Goal: Transaction & Acquisition: Download file/media

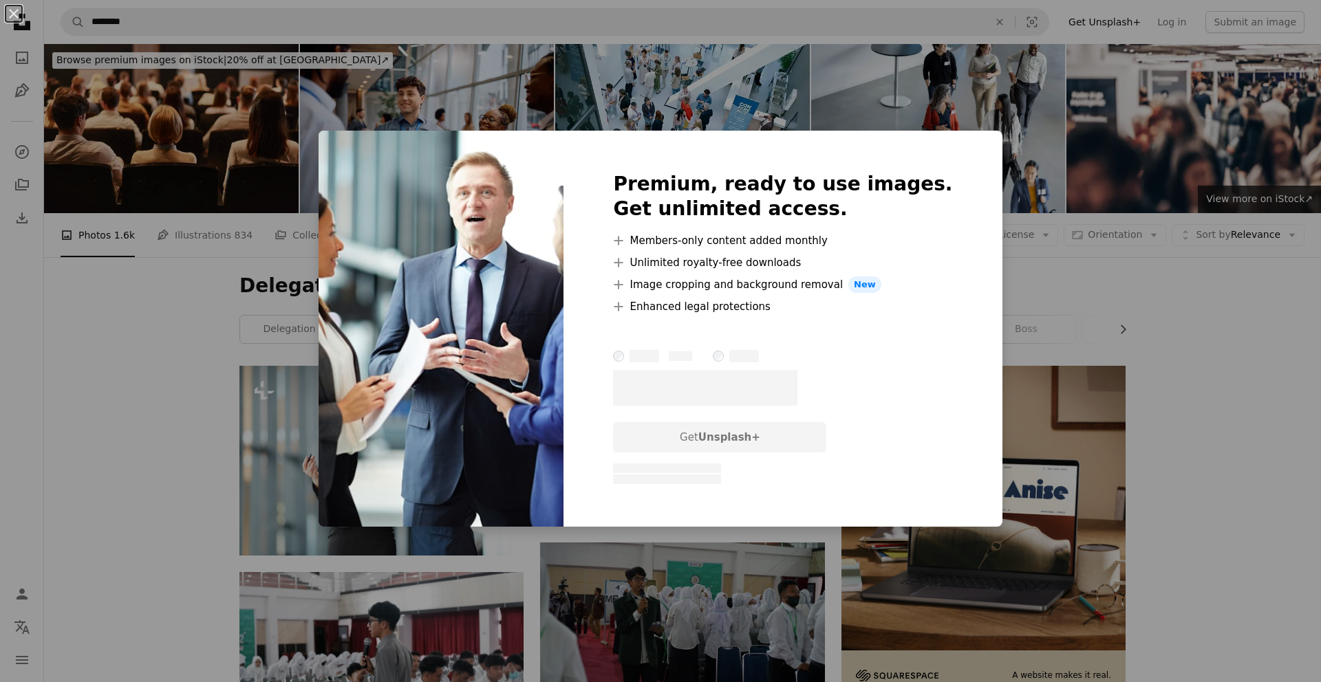
scroll to position [552, 0]
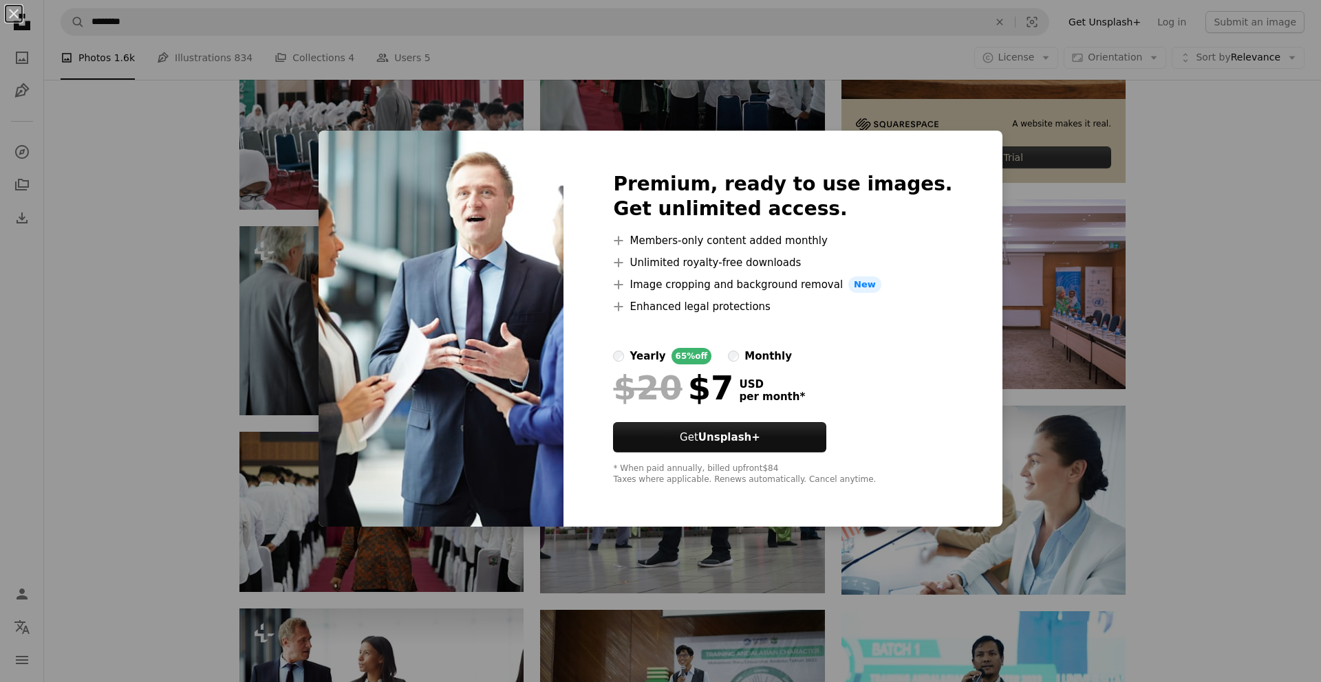
click at [1213, 236] on div "An X shape Premium, ready to use images. Get unlimited access. A plus sign Memb…" at bounding box center [660, 341] width 1321 height 682
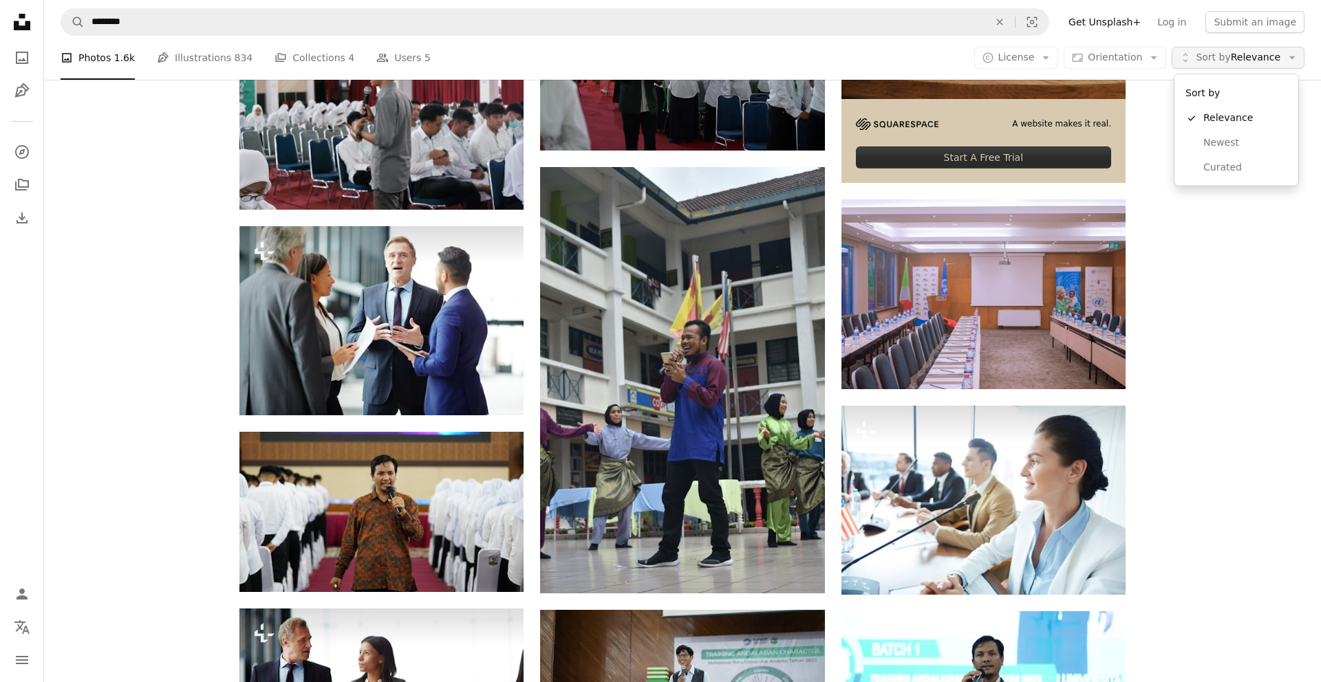
click at [1265, 61] on span "Sort by Relevance" at bounding box center [1237, 58] width 85 height 14
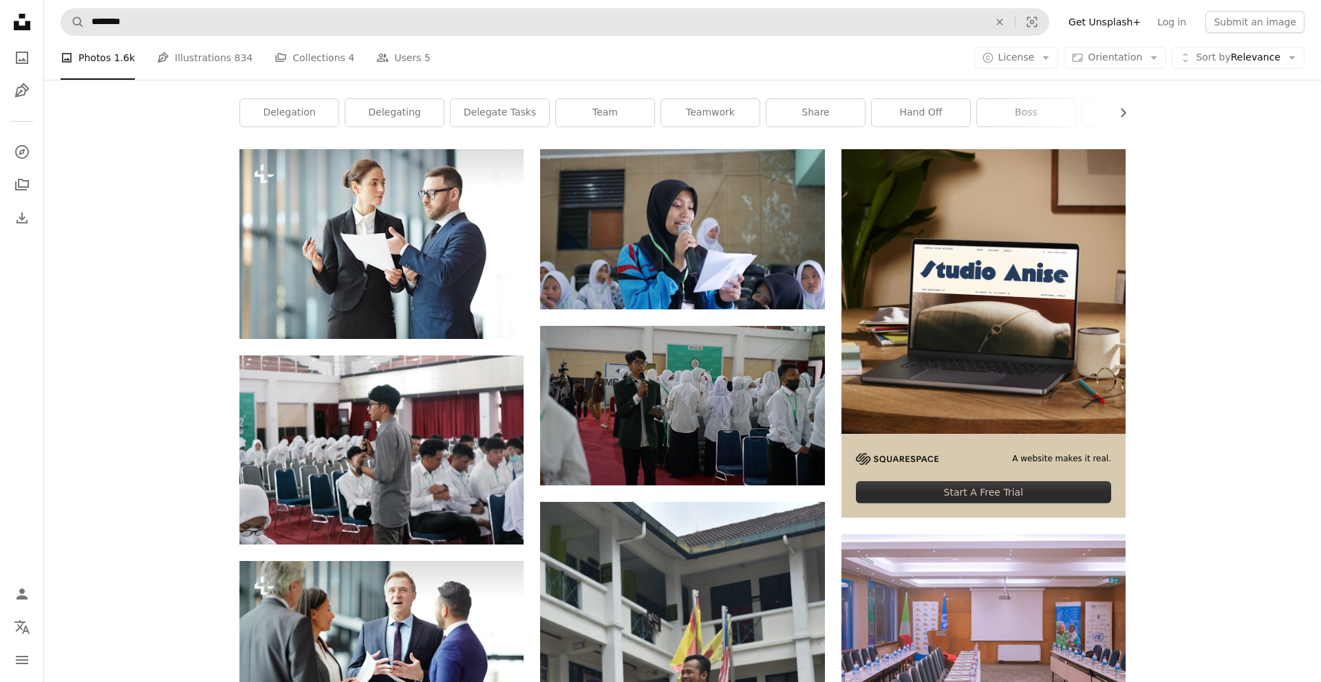
scroll to position [179, 0]
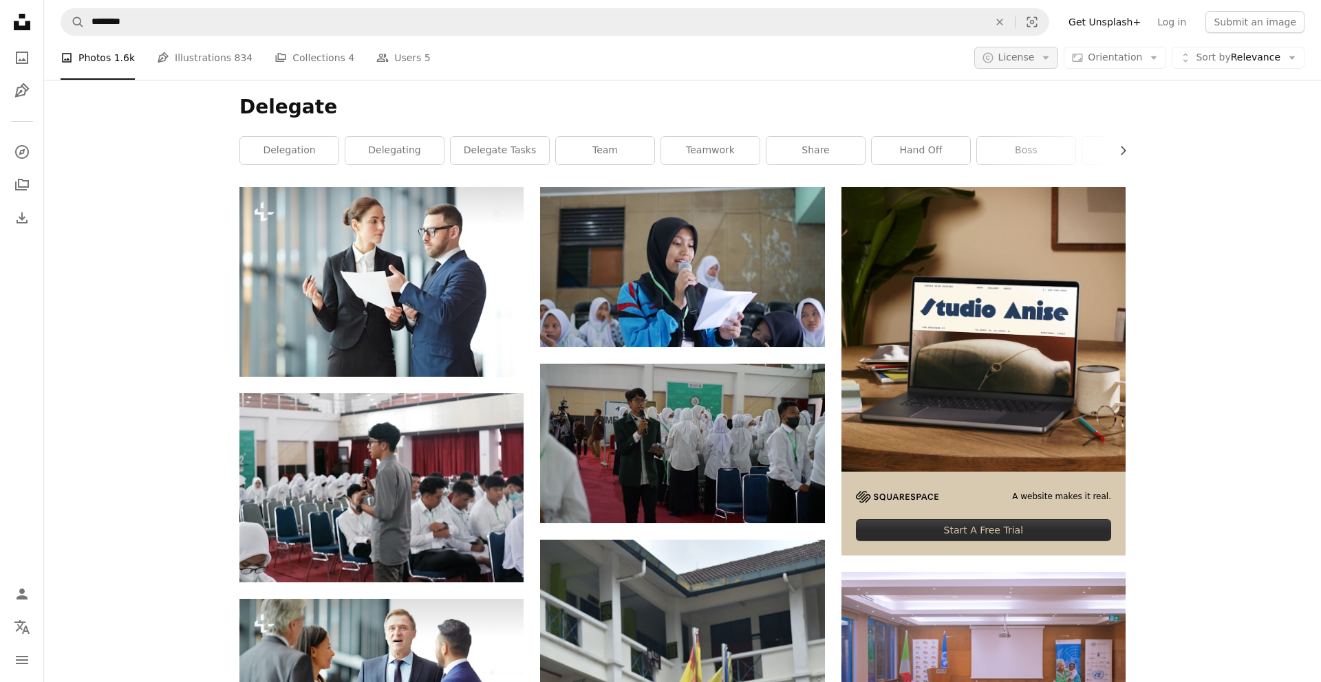
click at [1043, 63] on button "A copyright icon © License Arrow down" at bounding box center [1016, 58] width 85 height 22
click at [1015, 169] on span "Free" at bounding box center [1052, 168] width 84 height 14
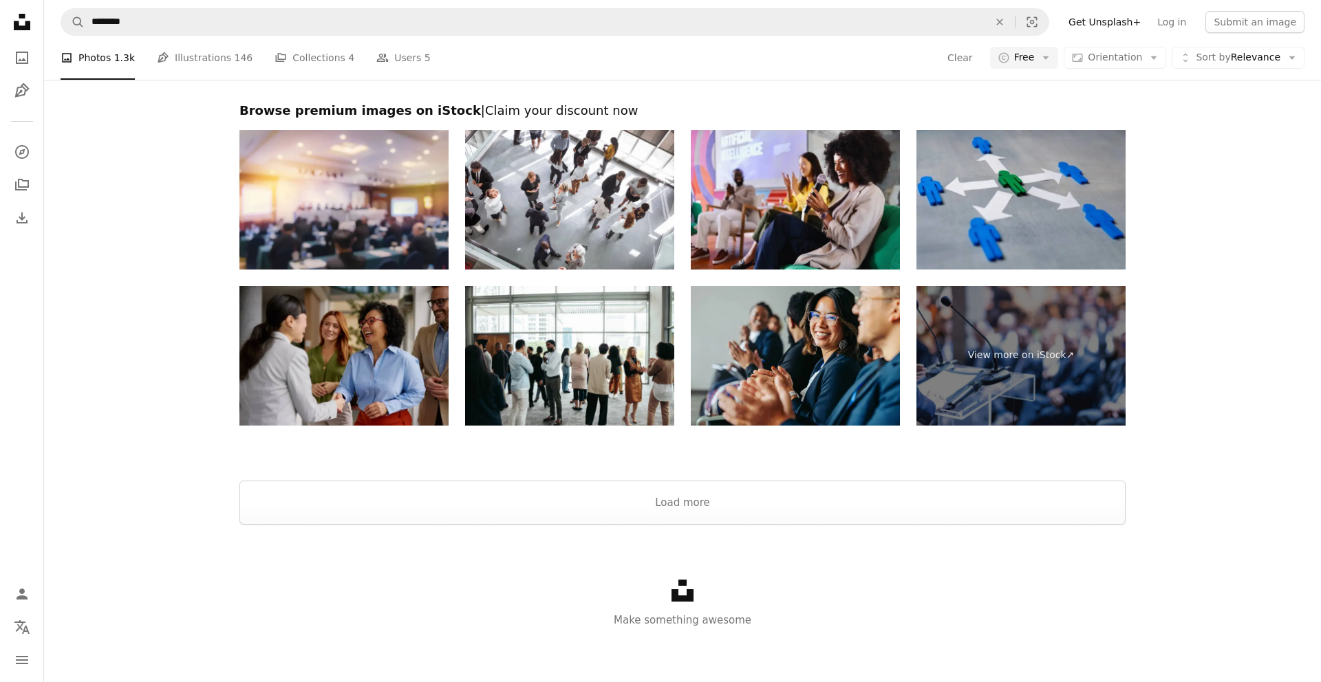
scroll to position [2329, 0]
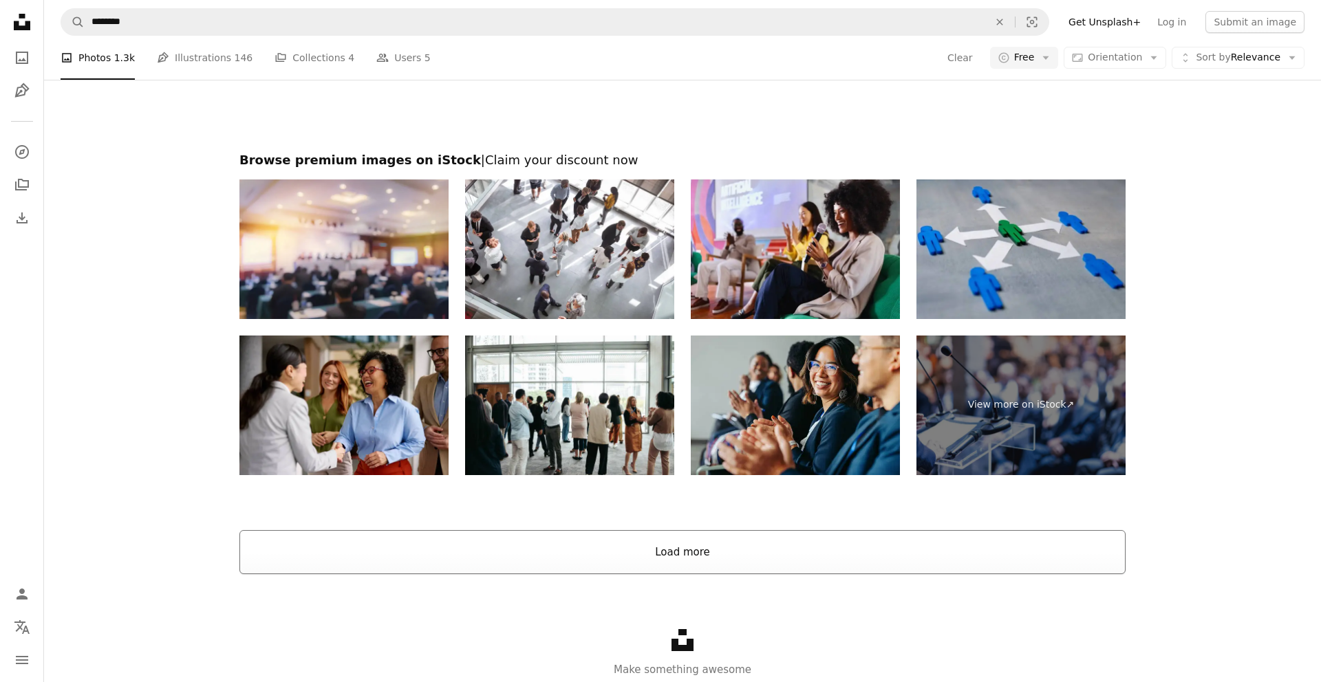
click at [693, 553] on button "Load more" at bounding box center [682, 552] width 886 height 44
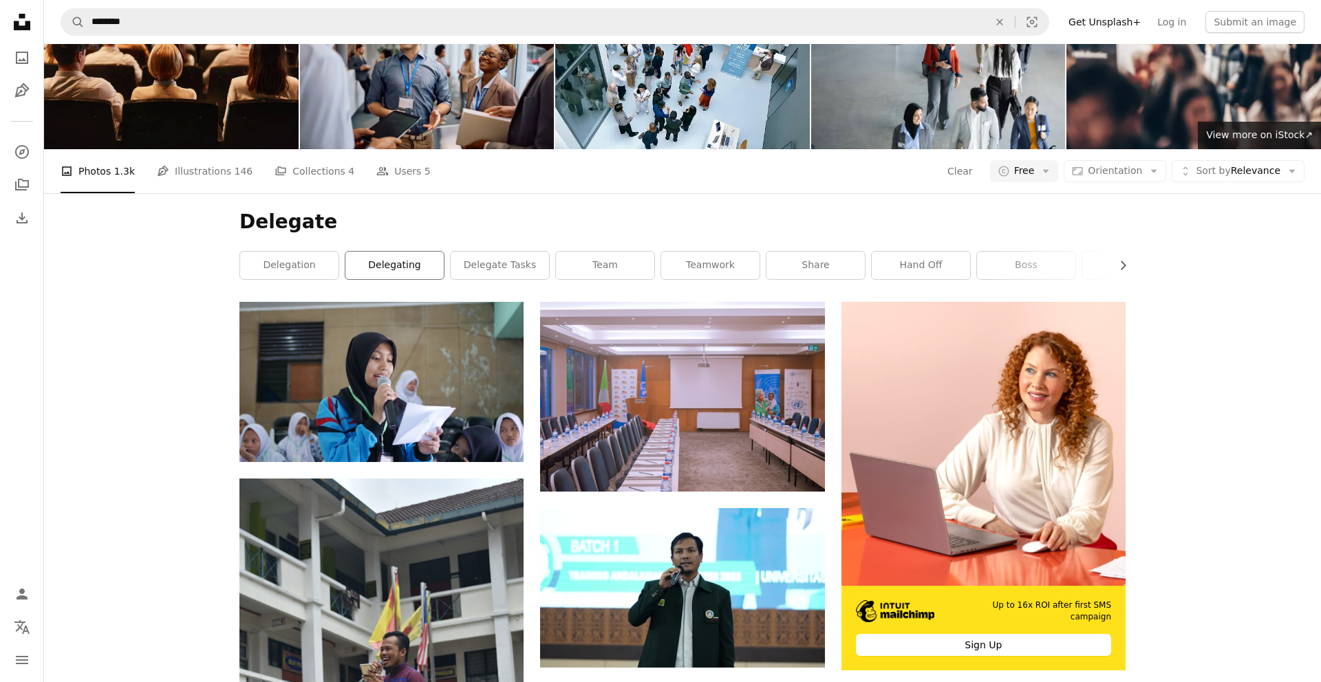
scroll to position [0, 0]
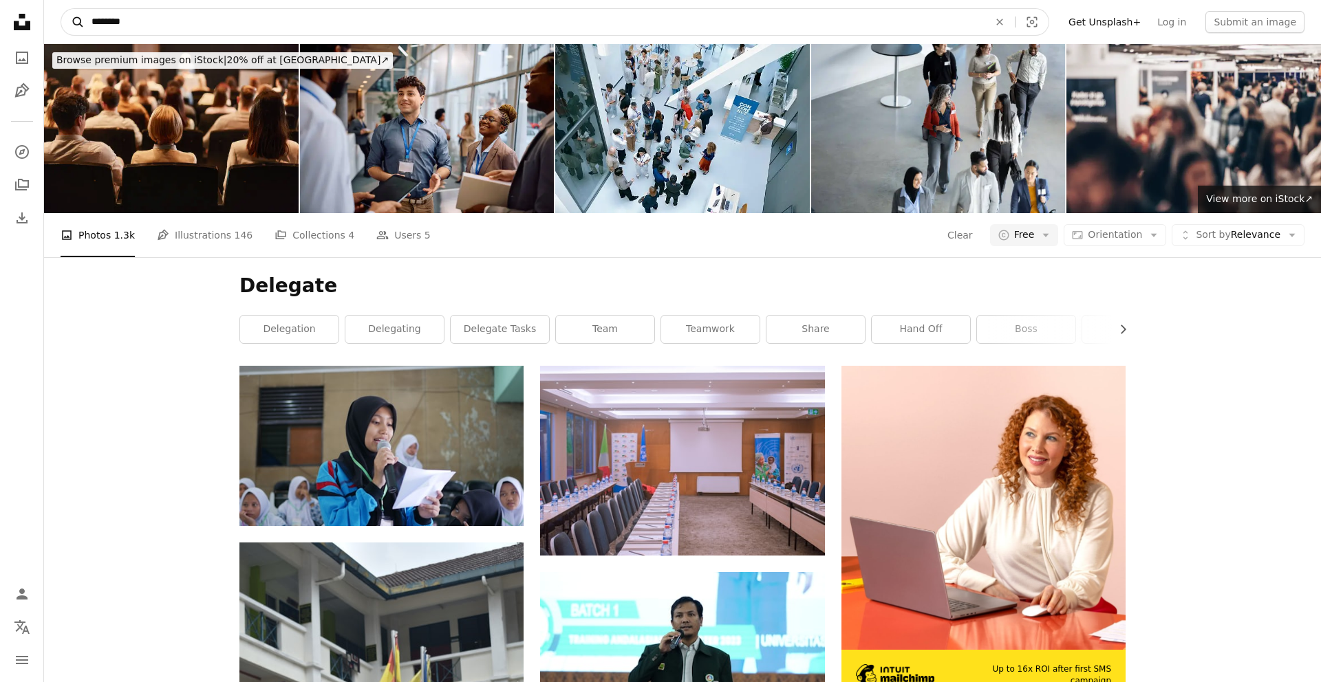
drag, startPoint x: 143, startPoint y: 28, endPoint x: 65, endPoint y: 21, distance: 78.1
click at [65, 21] on form "A magnifying glass ******** An X shape Visual search" at bounding box center [555, 22] width 988 height 28
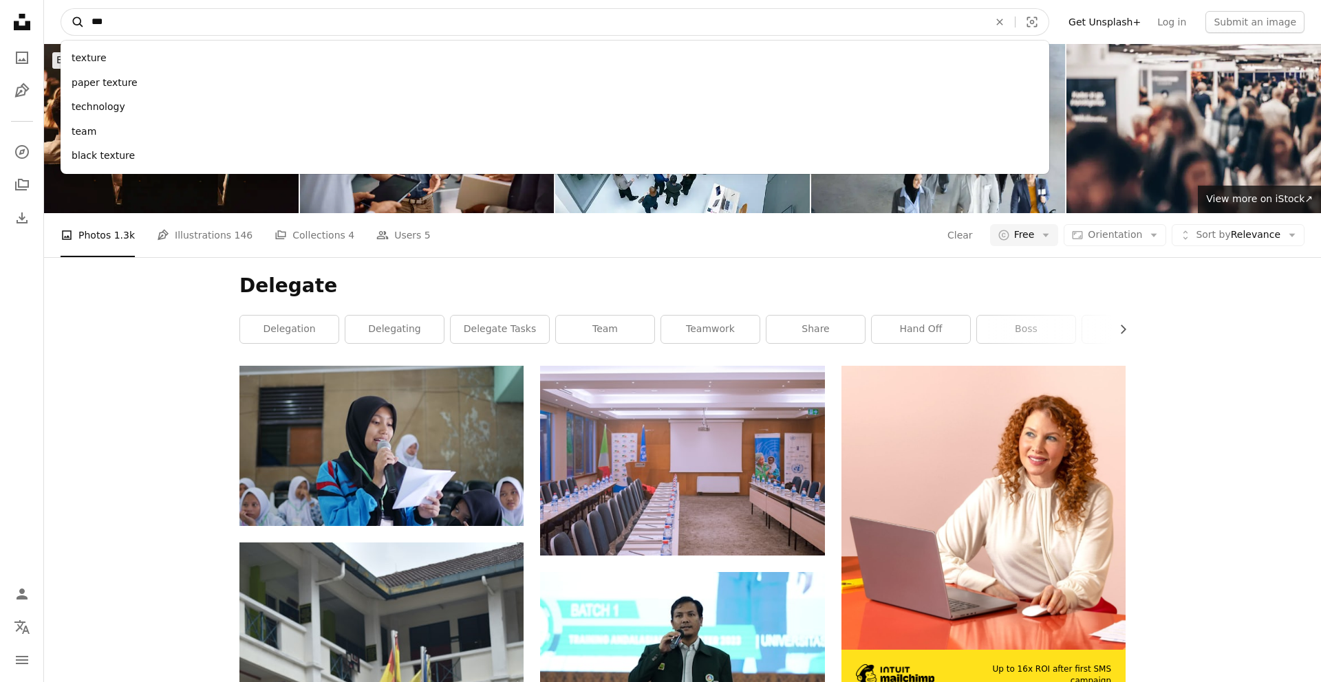
type input "****"
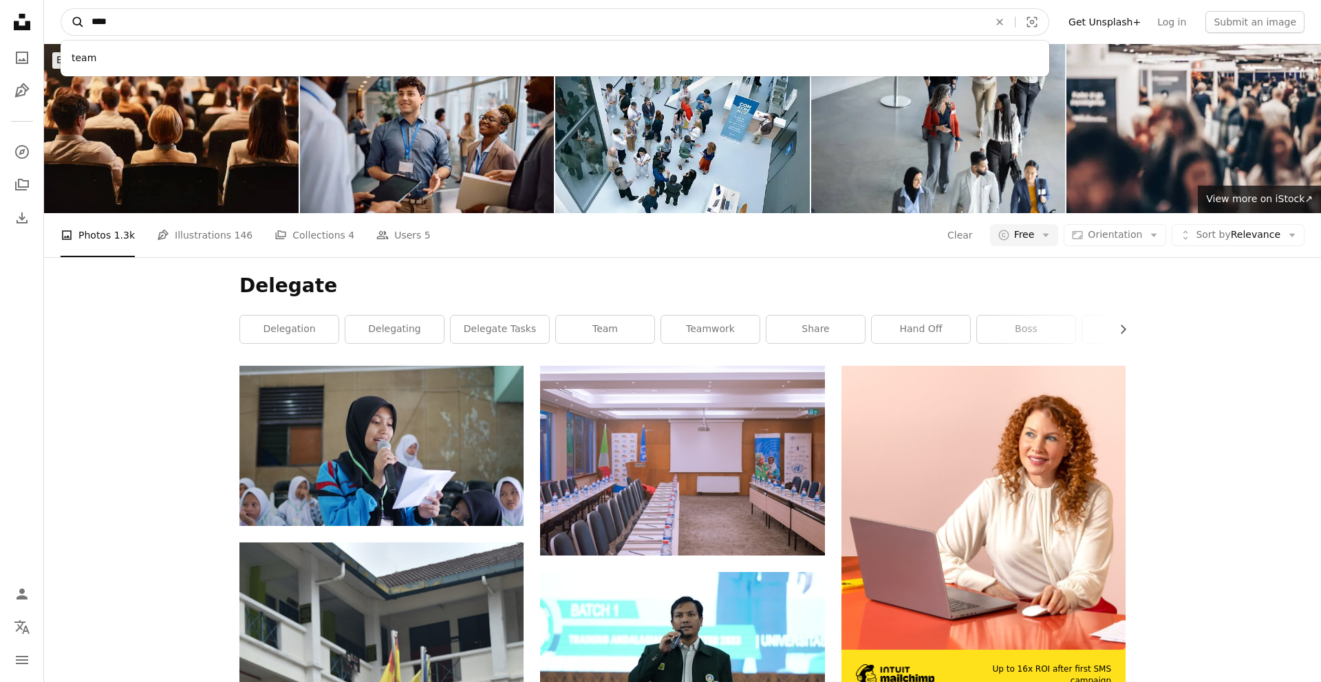
click button "A magnifying glass" at bounding box center [72, 22] width 23 height 26
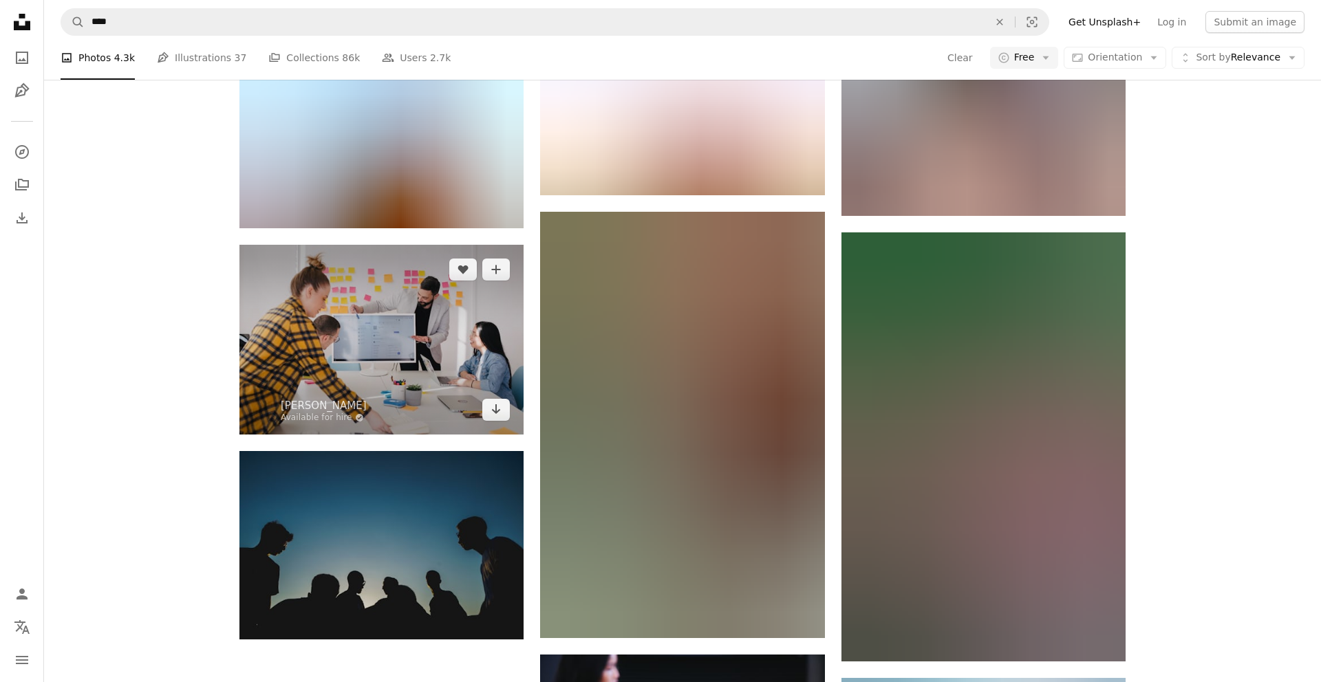
scroll to position [1417, 0]
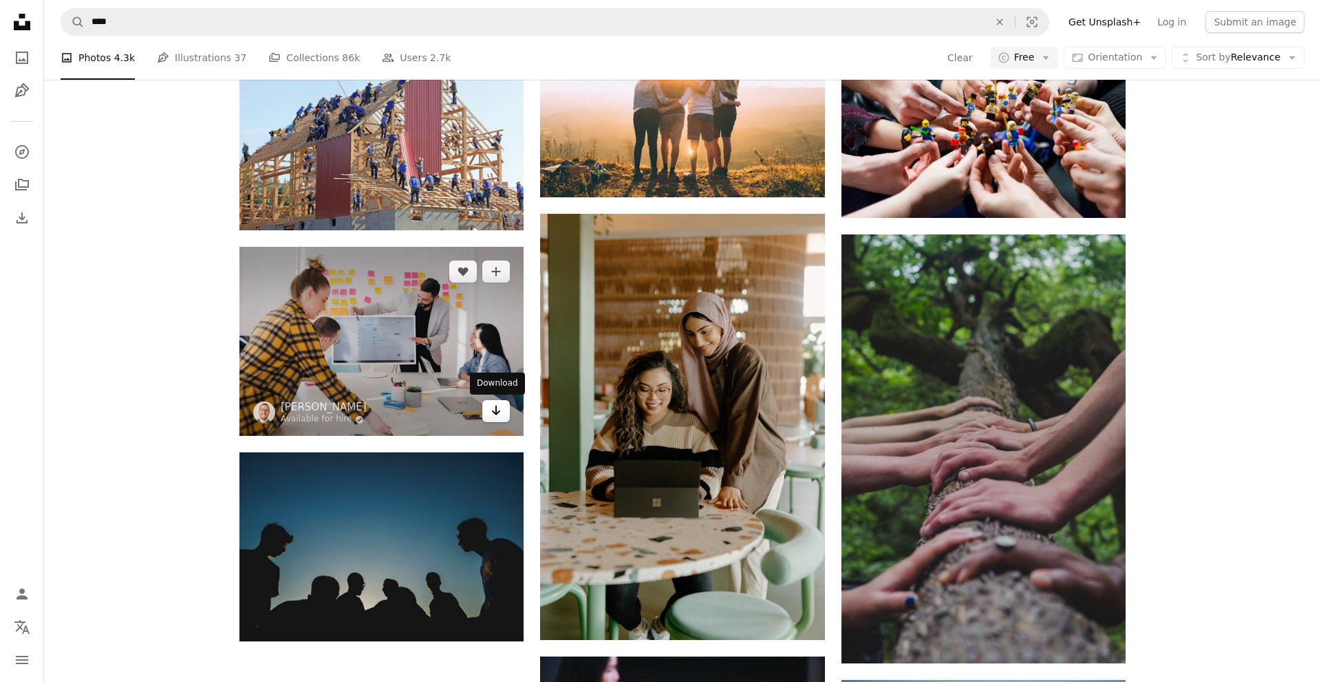
click at [496, 418] on icon "Arrow pointing down" at bounding box center [495, 410] width 11 height 17
